Goal: Communication & Community: Answer question/provide support

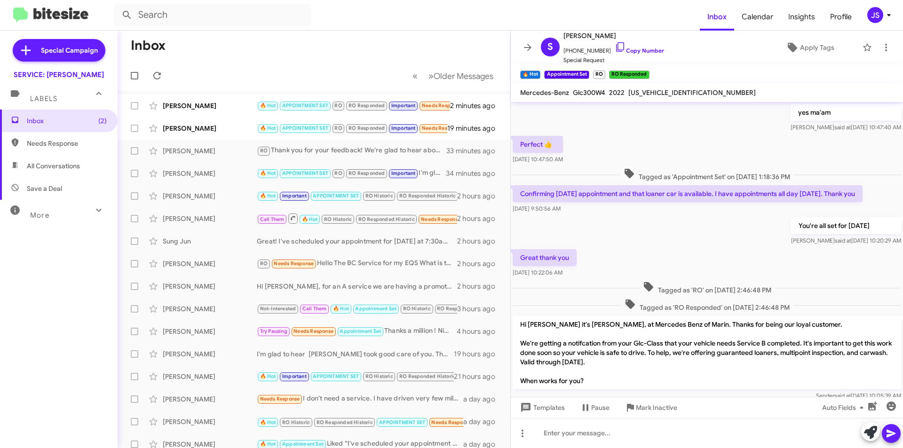
scroll to position [422, 0]
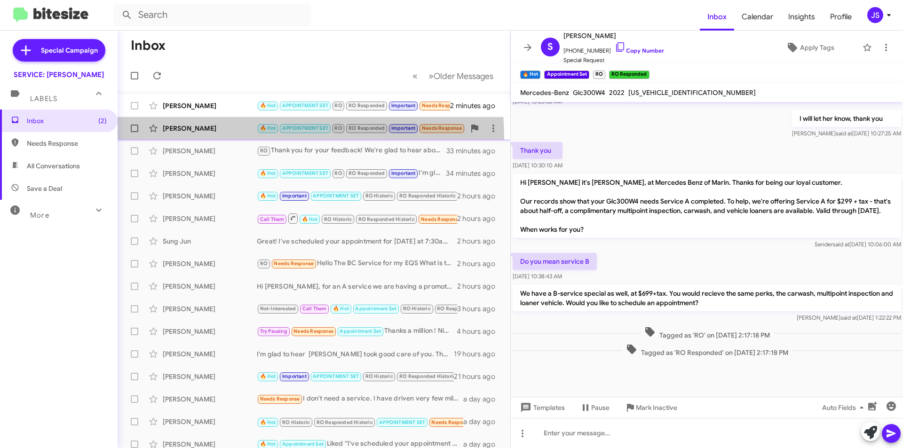
click at [263, 136] on div "[PERSON_NAME] 🔥 Hot APPOINTMENT SET RO RO Responded Important Needs Response Do…" at bounding box center [313, 128] width 377 height 19
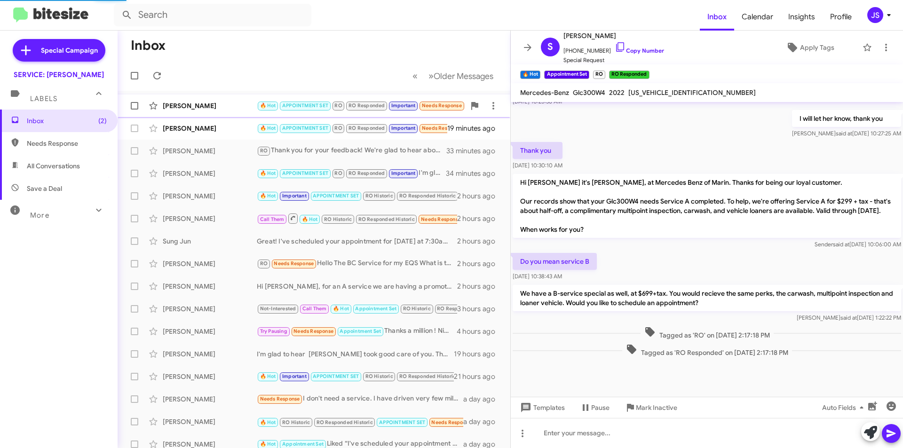
scroll to position [480, 0]
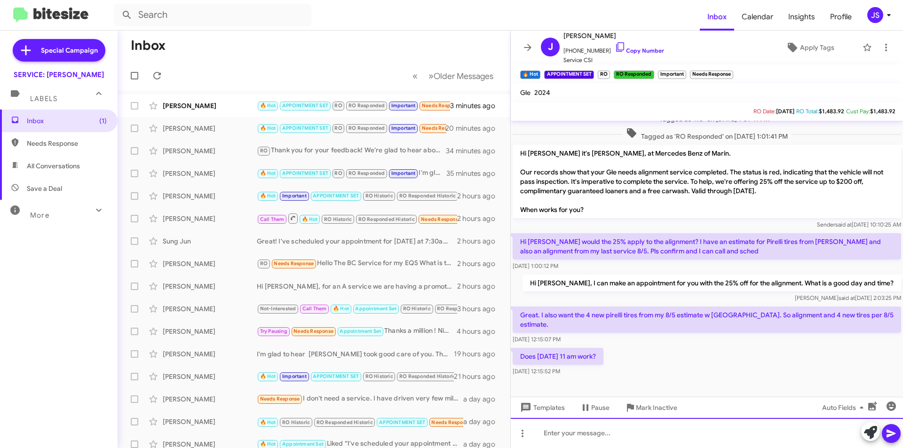
click at [579, 432] on div at bounding box center [707, 433] width 392 height 30
click at [618, 432] on div "September" at bounding box center [707, 433] width 392 height 30
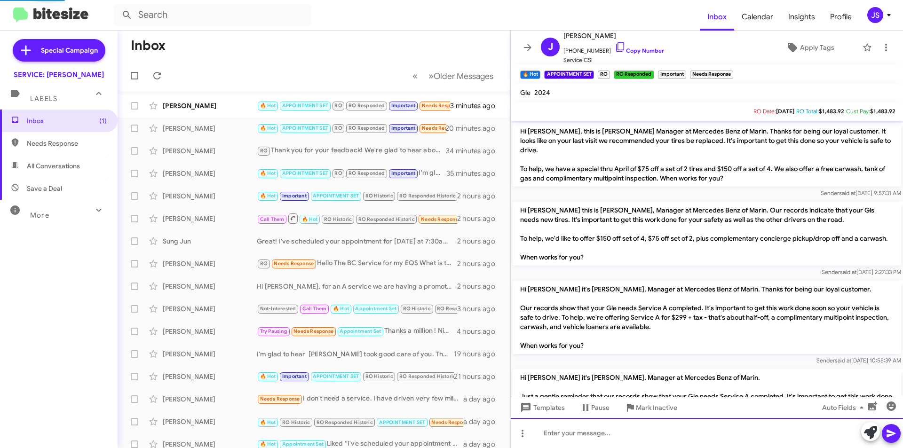
scroll to position [47, 0]
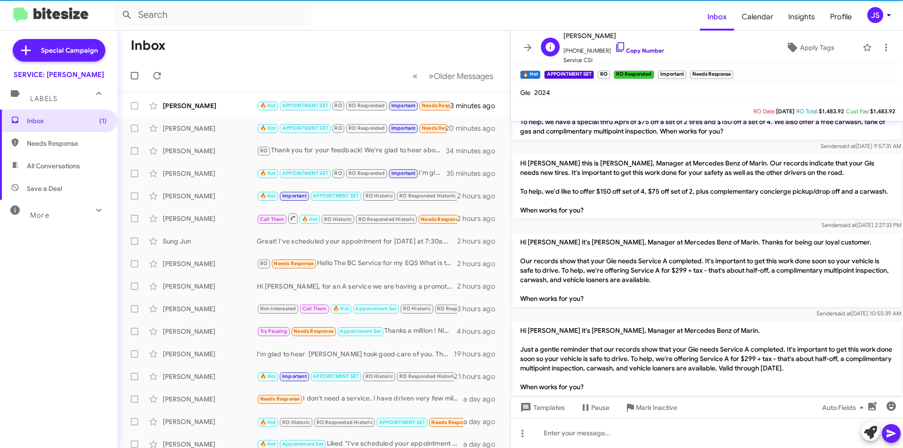
click at [614, 45] on icon at bounding box center [619, 46] width 11 height 11
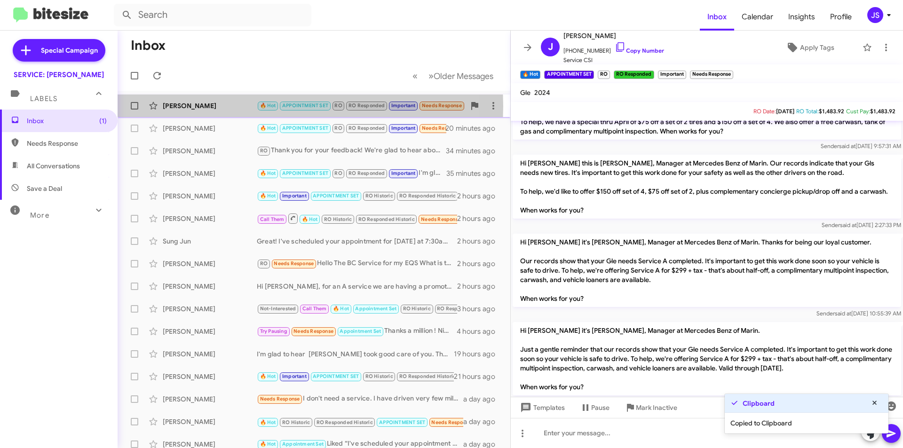
click at [192, 106] on div "[PERSON_NAME]" at bounding box center [210, 105] width 94 height 9
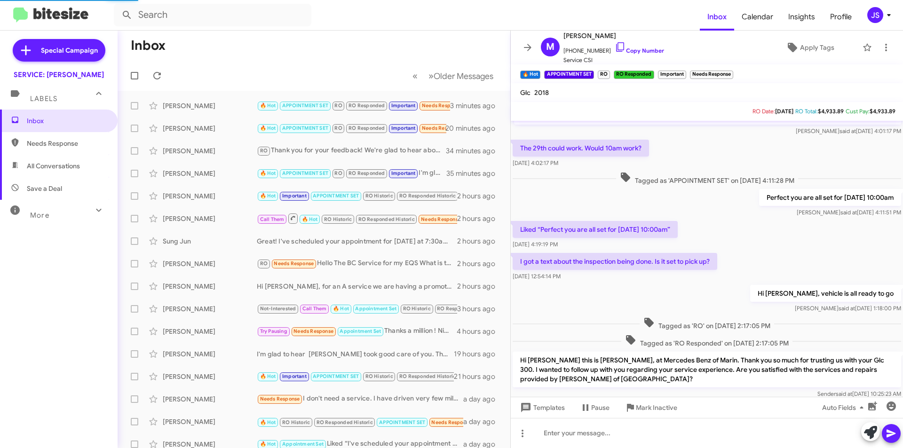
scroll to position [489, 0]
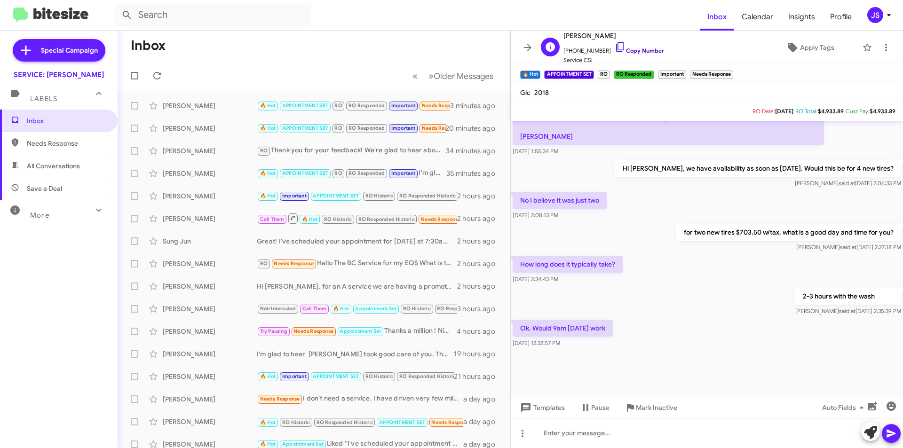
click at [614, 48] on icon at bounding box center [619, 46] width 11 height 11
click at [867, 432] on icon at bounding box center [870, 432] width 13 height 13
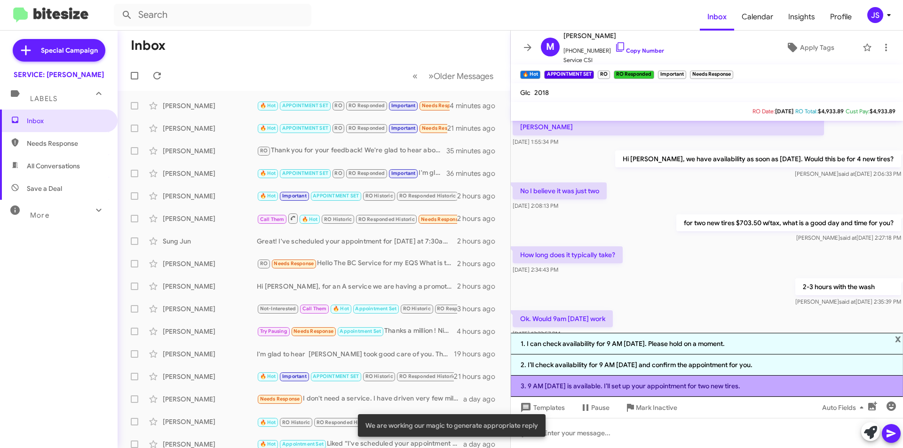
click at [699, 390] on li "3. 9 AM [DATE] is available. I’ll set up your appointment for two new tires." at bounding box center [707, 386] width 392 height 21
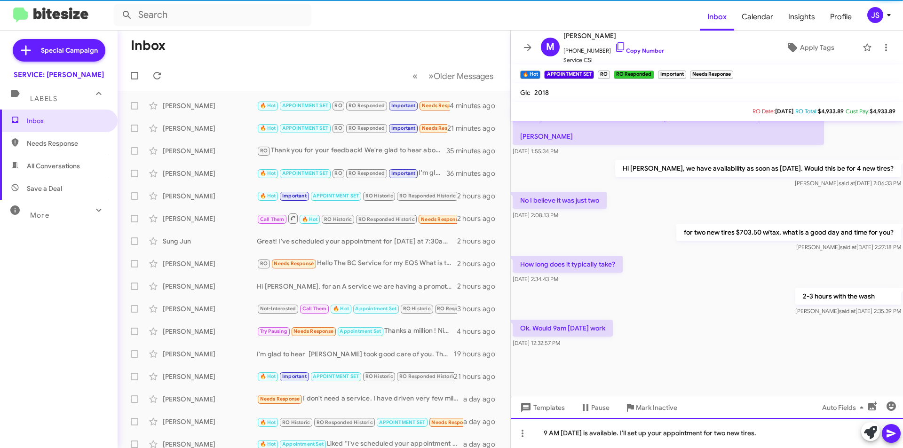
click at [799, 430] on div "9 AM [DATE] is available. I’ll set up your appointment for two new tires." at bounding box center [707, 433] width 392 height 30
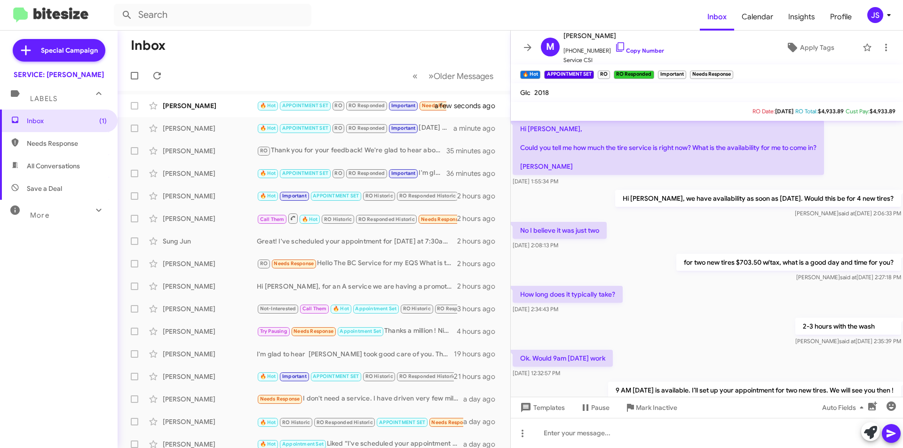
scroll to position [480, 0]
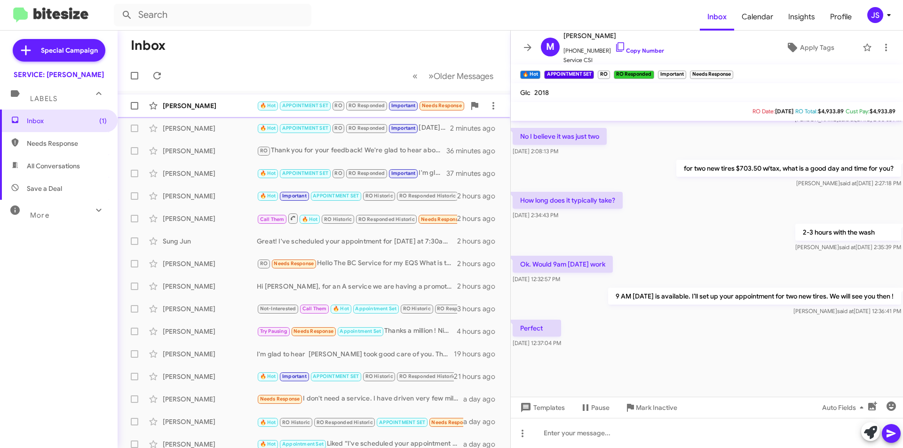
click at [209, 105] on div "[PERSON_NAME]" at bounding box center [210, 105] width 94 height 9
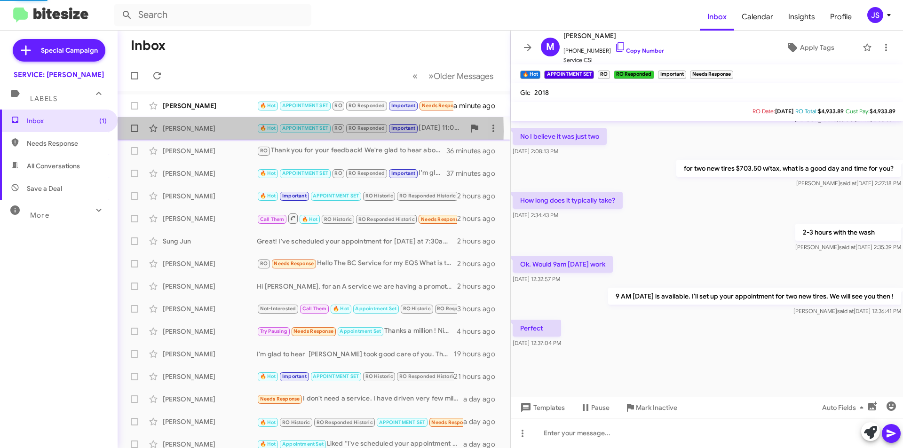
click at [197, 131] on div "[PERSON_NAME]" at bounding box center [210, 128] width 94 height 9
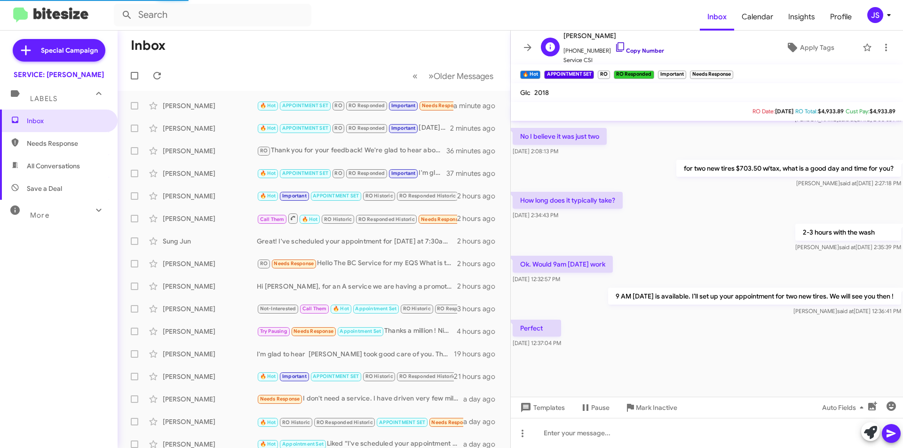
click at [614, 42] on icon at bounding box center [619, 46] width 11 height 11
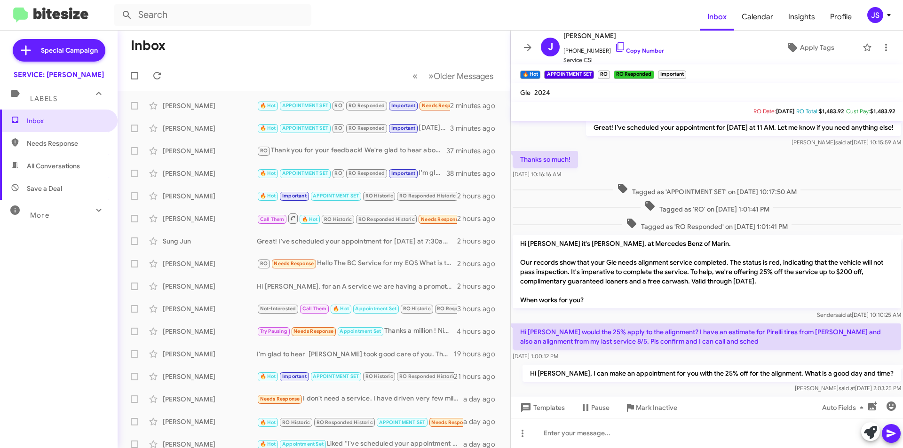
scroll to position [348, 0]
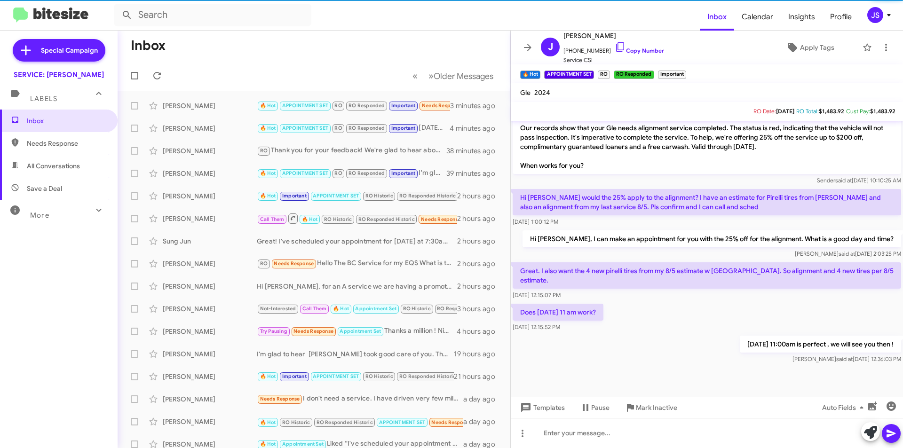
scroll to position [442, 0]
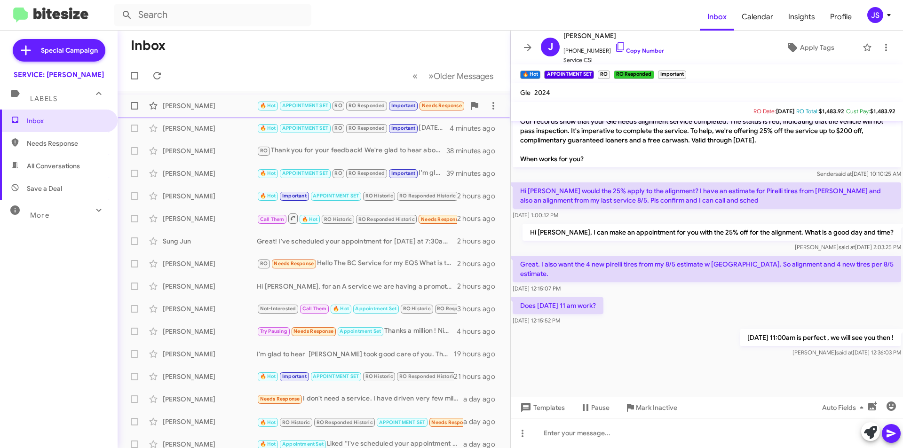
click at [202, 103] on div "[PERSON_NAME]" at bounding box center [210, 105] width 94 height 9
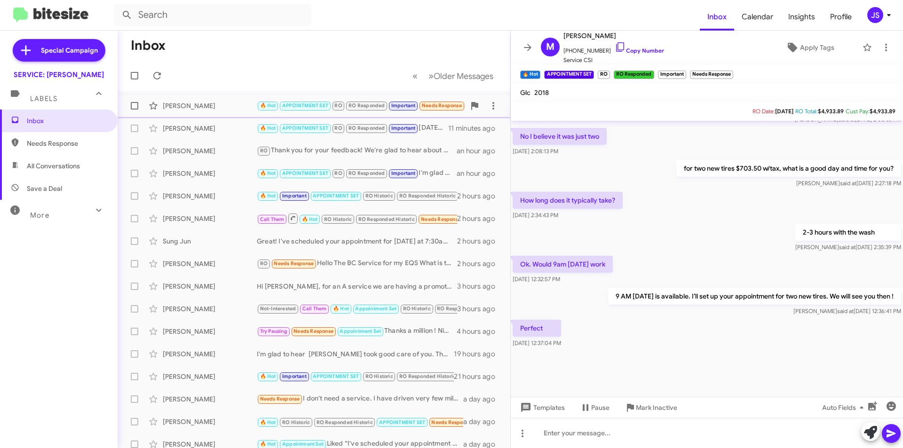
click at [226, 112] on div "[PERSON_NAME] 🔥 Hot APPOINTMENT SET RO RO Responded Important Needs Response Pe…" at bounding box center [313, 105] width 377 height 19
